Goal: Information Seeking & Learning: Learn about a topic

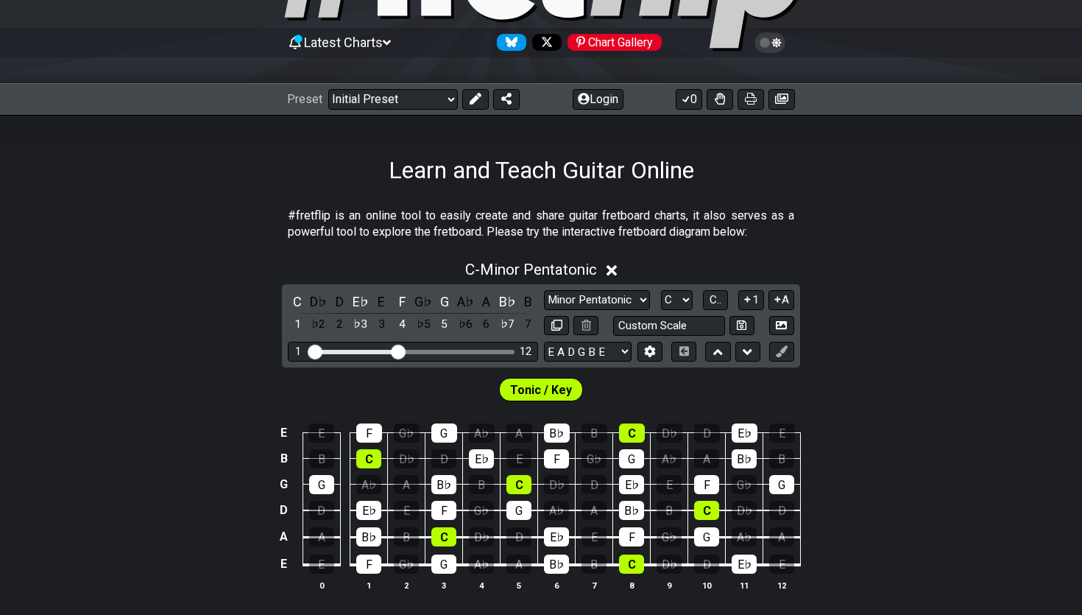
scroll to position [139, 0]
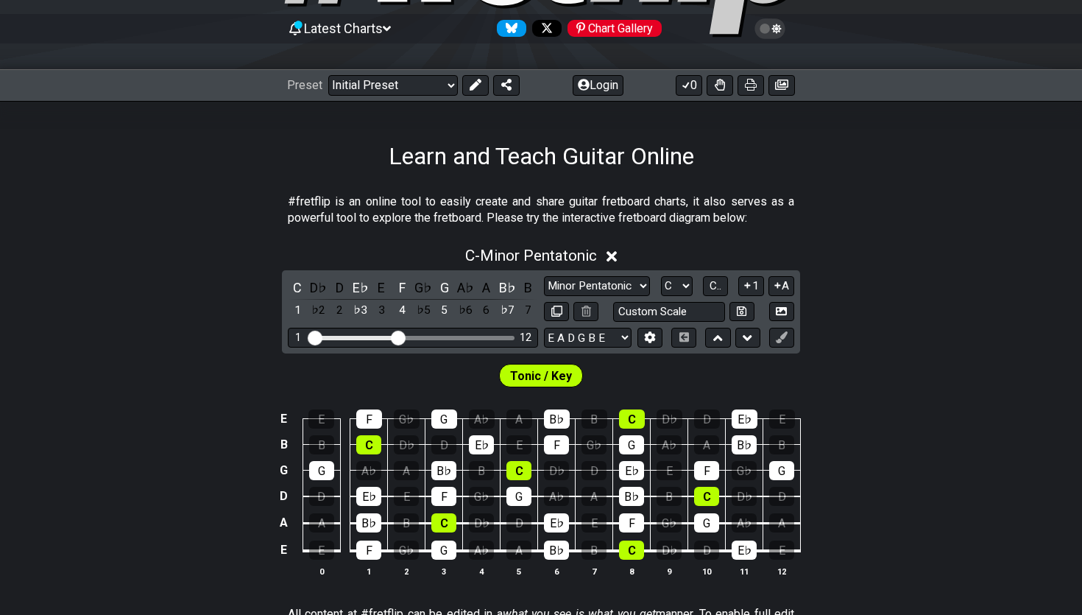
click at [434, 96] on div "Preset Welcome to #fretflip! Initial Preset Custom Preset Minor Pentatonic Majo…" at bounding box center [541, 85] width 1082 height 32
click at [434, 95] on div "Preset Welcome to #fretflip! Initial Preset Custom Preset Minor Pentatonic Majo…" at bounding box center [541, 85] width 1082 height 32
click at [434, 93] on div "Preset Welcome to #fretflip! Initial Preset Custom Preset Minor Pentatonic Majo…" at bounding box center [541, 85] width 1082 height 32
click at [434, 93] on select "Welcome to #fretflip! Initial Preset Custom Preset Minor Pentatonic Major Penta…" at bounding box center [393, 85] width 130 height 21
click at [328, 75] on select "Welcome to #fretflip! Initial Preset Custom Preset Minor Pentatonic Major Penta…" at bounding box center [393, 85] width 130 height 21
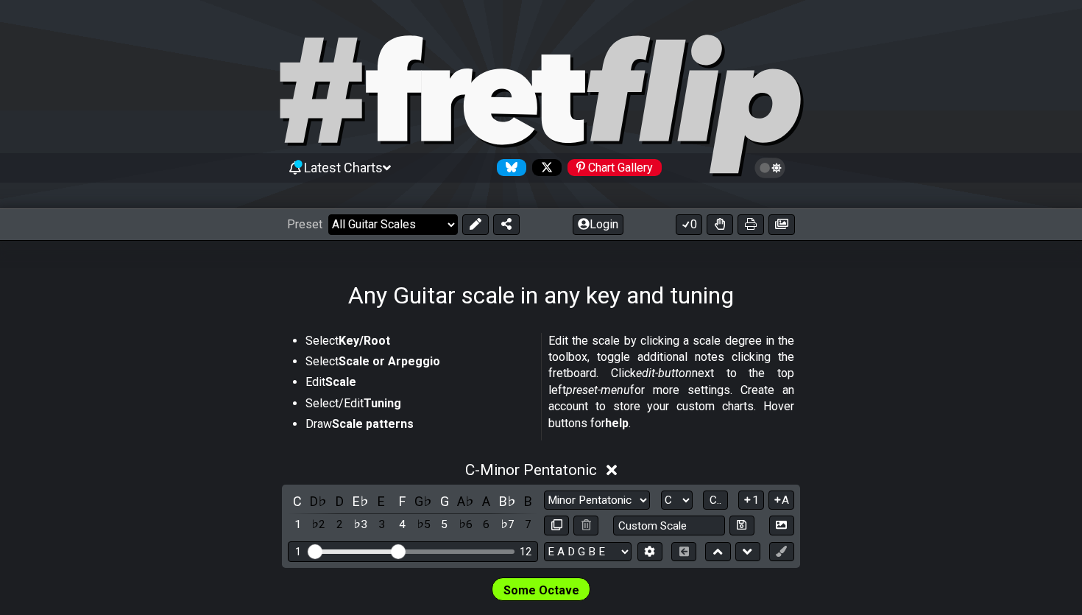
click at [380, 230] on select "Welcome to #fretflip! Initial Preset Custom Preset Minor Pentatonic Major Penta…" at bounding box center [393, 224] width 130 height 21
click at [328, 214] on select "Welcome to #fretflip! Initial Preset Custom Preset Minor Pentatonic Major Penta…" at bounding box center [393, 224] width 130 height 21
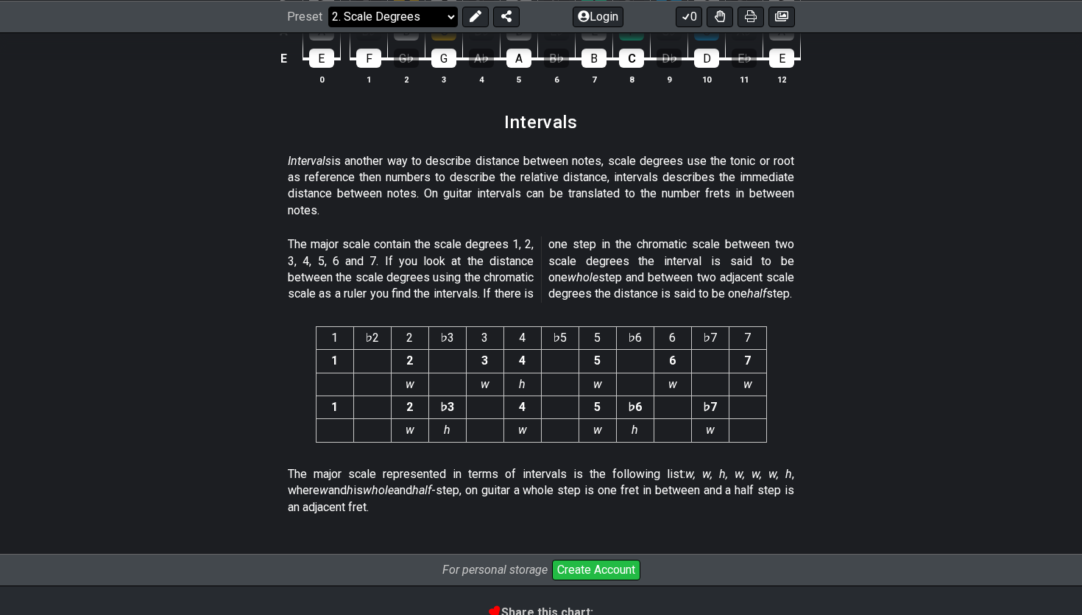
scroll to position [3723, 0]
click at [404, 13] on select "Welcome to #fretflip! Initial Preset Custom Preset Minor Pentatonic Major Penta…" at bounding box center [393, 16] width 130 height 21
click at [328, 26] on select "Welcome to #fretflip! Initial Preset Custom Preset Minor Pentatonic Major Penta…" at bounding box center [393, 16] width 130 height 21
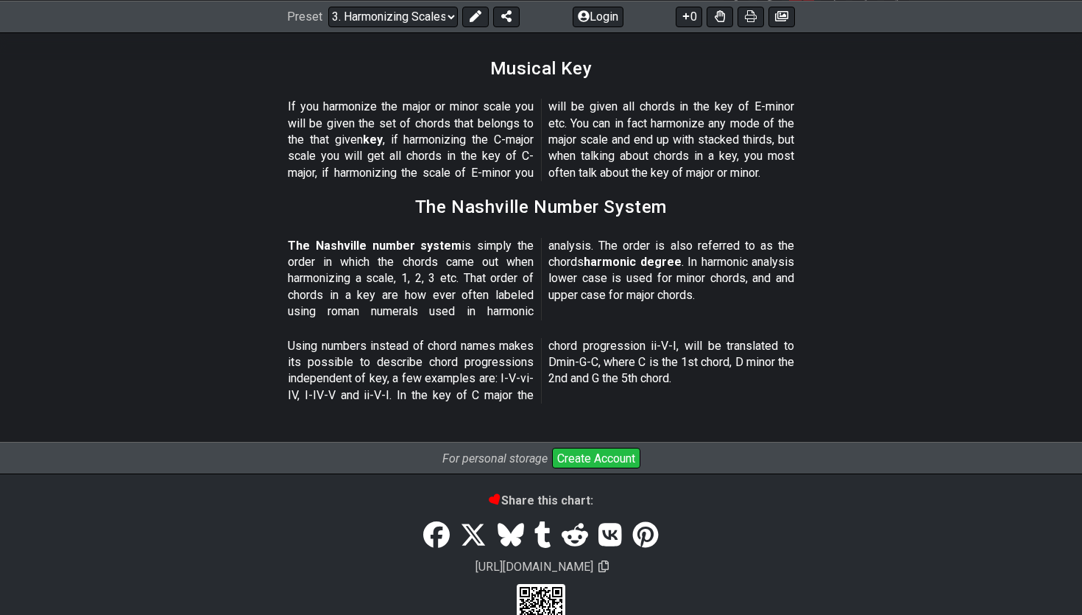
scroll to position [1771, 0]
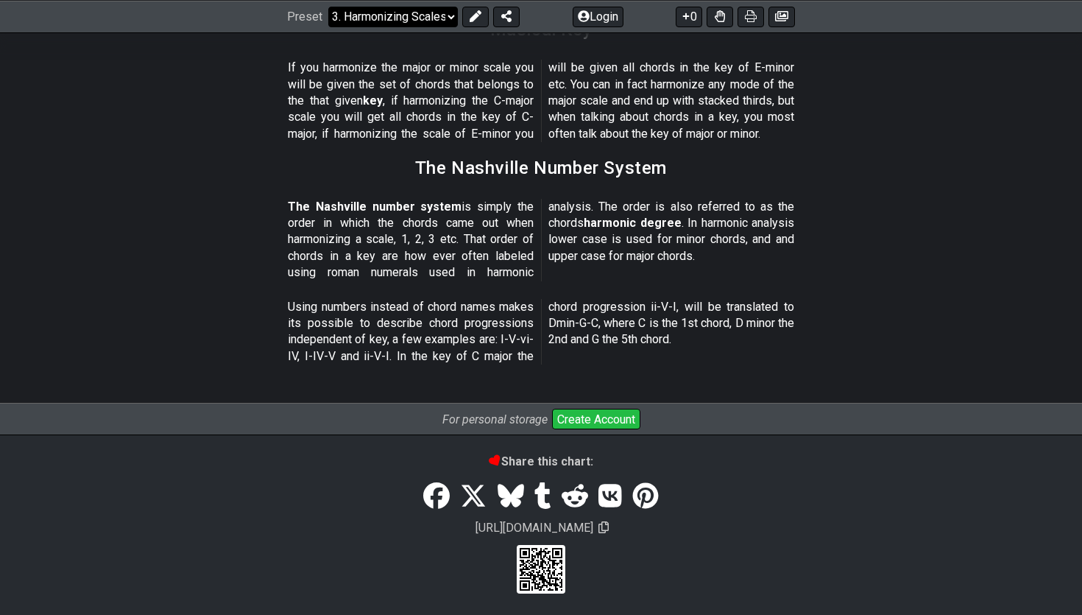
click at [384, 21] on select "Welcome to #fretflip! Initial Preset Custom Preset Minor Pentatonic Major Penta…" at bounding box center [393, 16] width 130 height 21
click at [328, 26] on select "Welcome to #fretflip! Initial Preset Custom Preset Minor Pentatonic Major Penta…" at bounding box center [393, 16] width 130 height 21
select select "/the-caged-system"
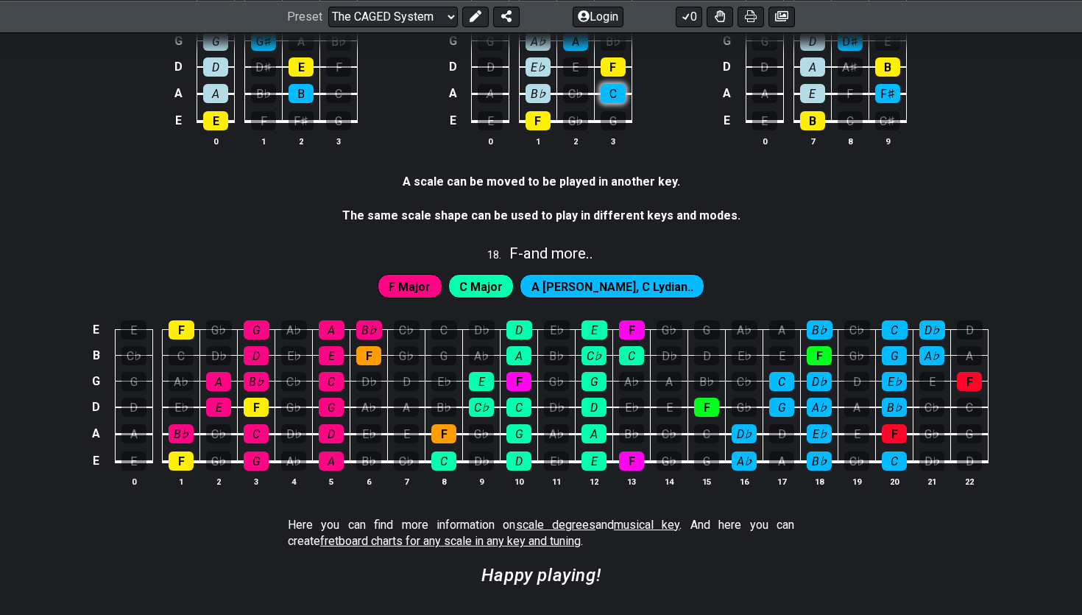
scroll to position [3851, 0]
